Goal: Register for event/course

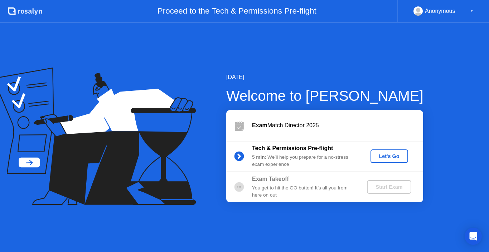
click at [387, 154] on div "Let's Go" at bounding box center [389, 157] width 32 height 6
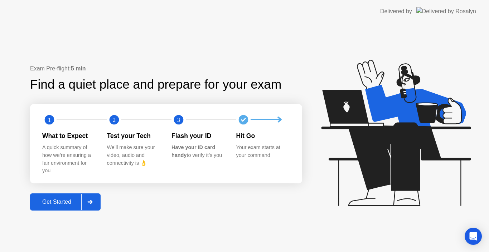
click at [61, 202] on div "Get Started" at bounding box center [56, 202] width 49 height 6
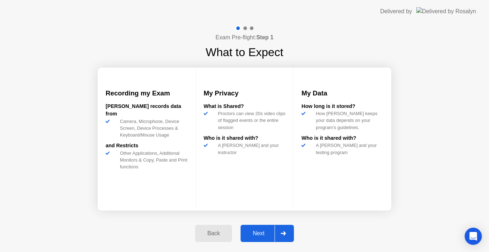
click at [261, 236] on div "Next" at bounding box center [259, 234] width 32 height 6
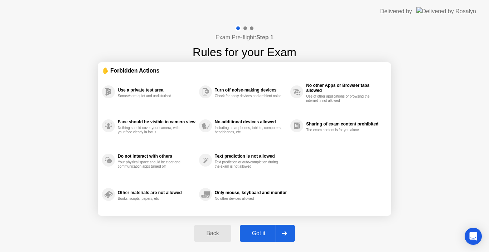
click at [261, 236] on div "Got it" at bounding box center [259, 234] width 34 height 6
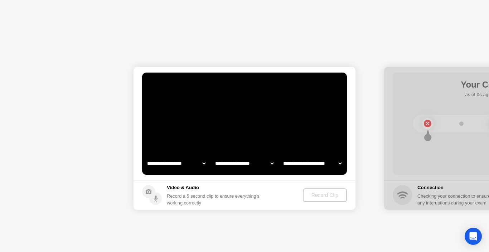
select select "**********"
select select "*******"
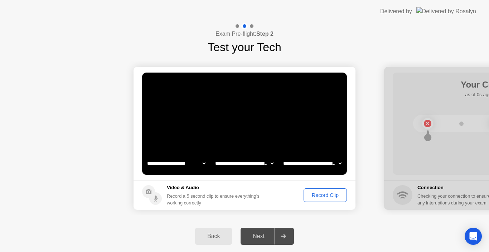
click at [326, 194] on div "Record Clip" at bounding box center [325, 196] width 38 height 6
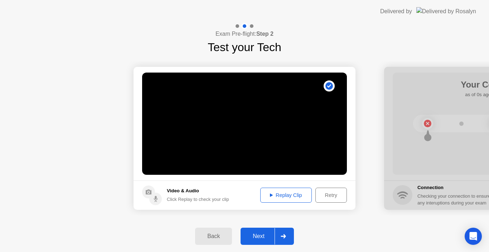
click at [264, 235] on div "Next" at bounding box center [259, 236] width 32 height 6
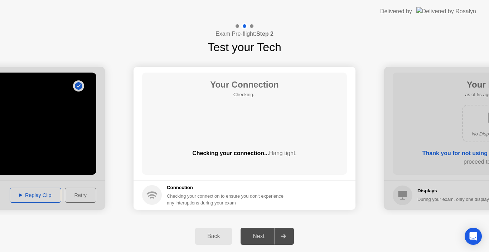
click at [259, 237] on div "Next" at bounding box center [259, 236] width 32 height 6
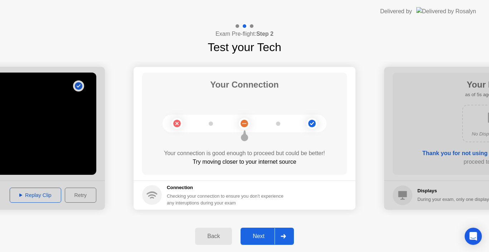
click at [259, 237] on div "Next" at bounding box center [259, 236] width 32 height 6
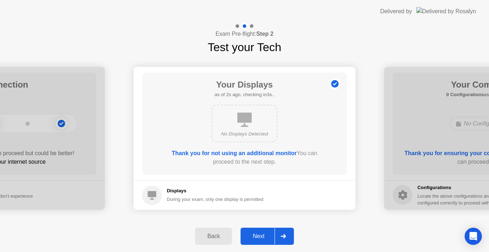
click at [259, 237] on div "Next" at bounding box center [259, 236] width 32 height 6
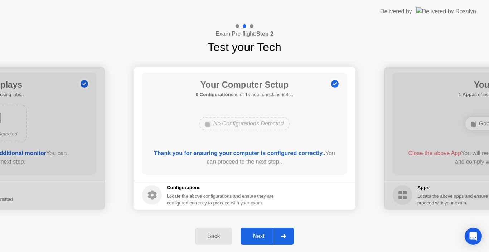
click at [259, 237] on div "Next" at bounding box center [259, 236] width 32 height 6
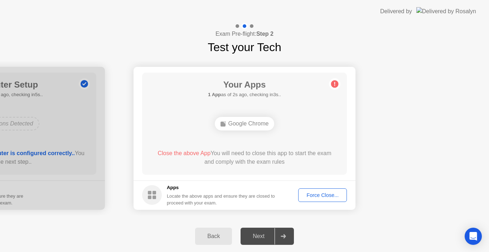
click at [317, 194] on div "Force Close..." at bounding box center [323, 196] width 44 height 6
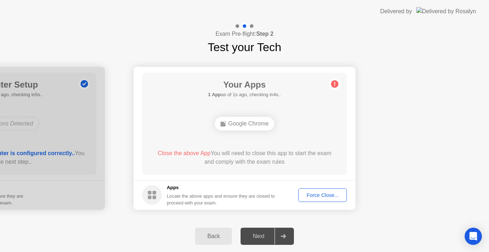
click at [260, 236] on div "Next" at bounding box center [259, 236] width 32 height 6
click at [286, 235] on icon at bounding box center [283, 237] width 5 height 4
click at [215, 238] on div "Back" at bounding box center [213, 236] width 33 height 6
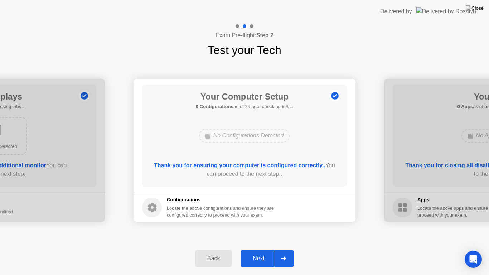
click at [264, 252] on div "Next" at bounding box center [259, 258] width 32 height 6
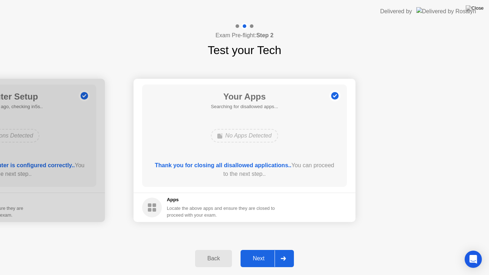
click at [264, 252] on div "Next" at bounding box center [259, 258] width 32 height 6
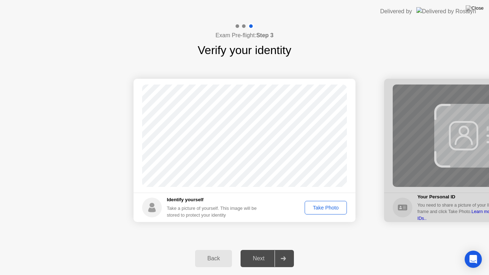
click at [329, 208] on div "Take Photo" at bounding box center [325, 208] width 37 height 6
click at [262, 252] on div "Next" at bounding box center [259, 258] width 32 height 6
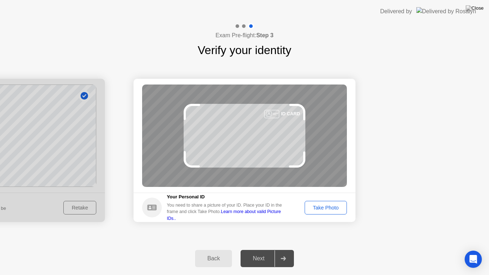
click at [328, 205] on div "Take Photo" at bounding box center [325, 208] width 37 height 6
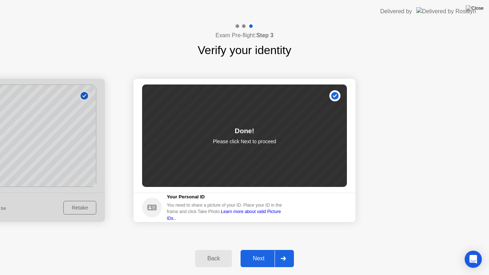
click at [257, 252] on div "Next" at bounding box center [259, 258] width 32 height 6
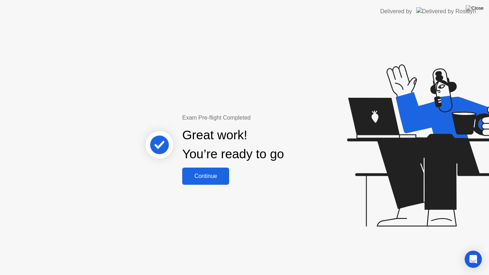
click at [198, 173] on div "Continue" at bounding box center [205, 176] width 43 height 6
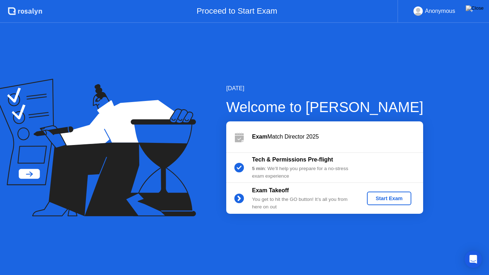
click at [399, 199] on div "Start Exam" at bounding box center [389, 199] width 38 height 6
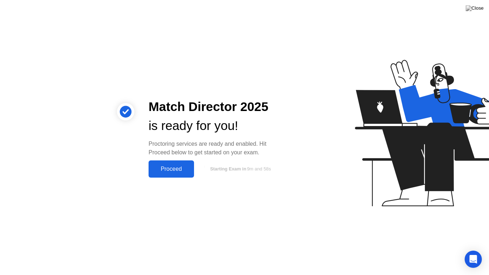
click at [172, 167] on div "Proceed" at bounding box center [171, 169] width 41 height 6
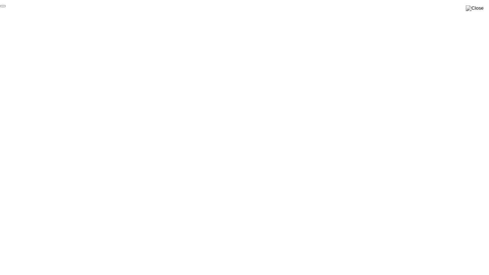
click div "End Proctoring Session"
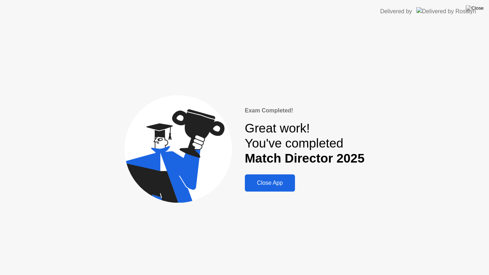
click at [258, 184] on div "Close App" at bounding box center [270, 183] width 46 height 6
